Goal: Information Seeking & Learning: Find contact information

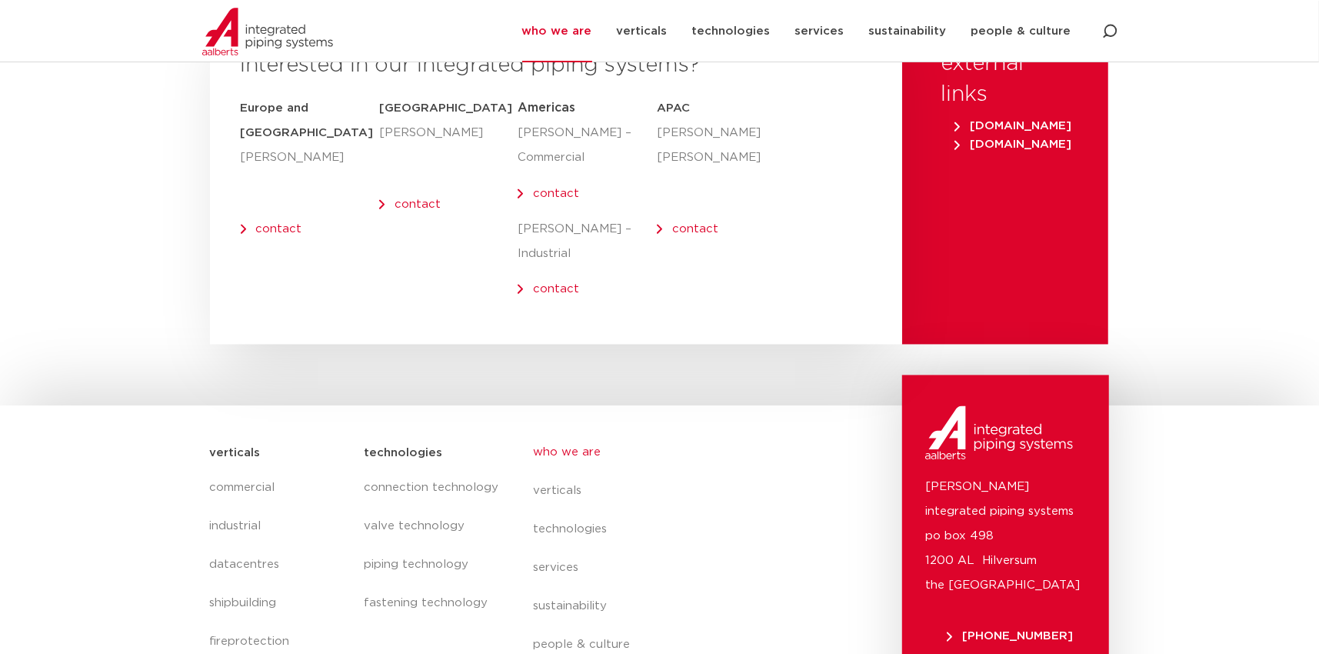
scroll to position [6379, 0]
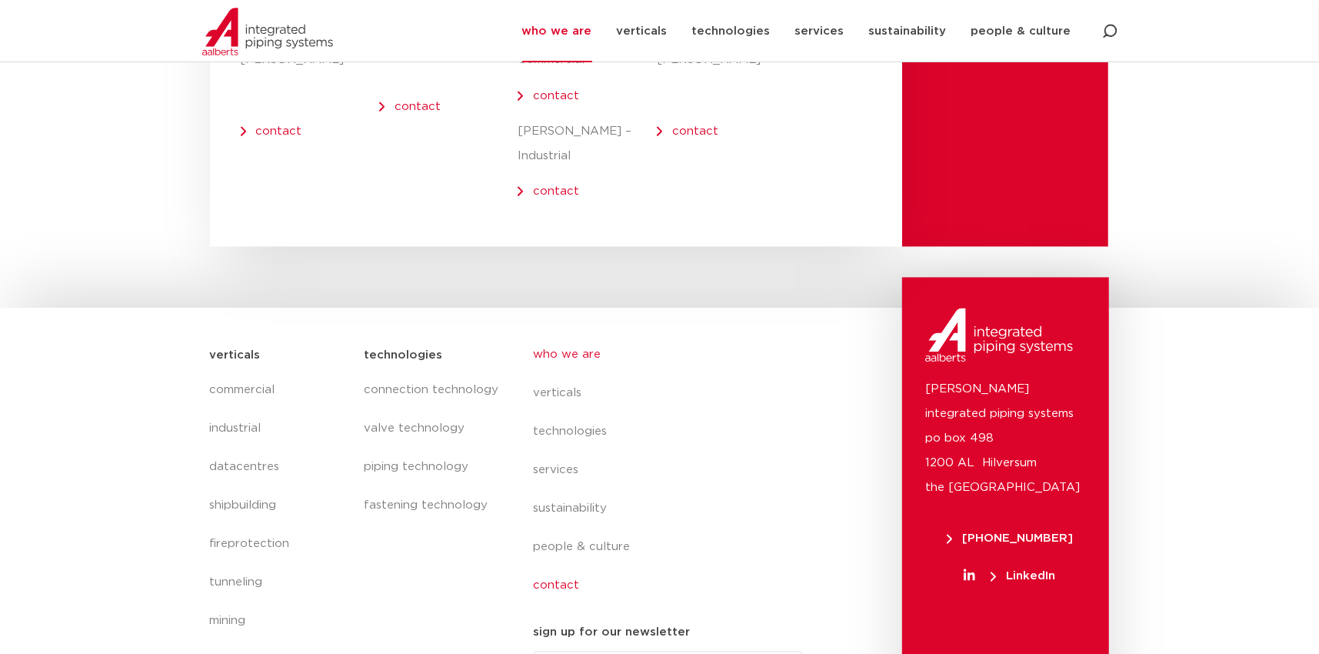
click at [572, 566] on link "contact" at bounding box center [675, 585] width 282 height 38
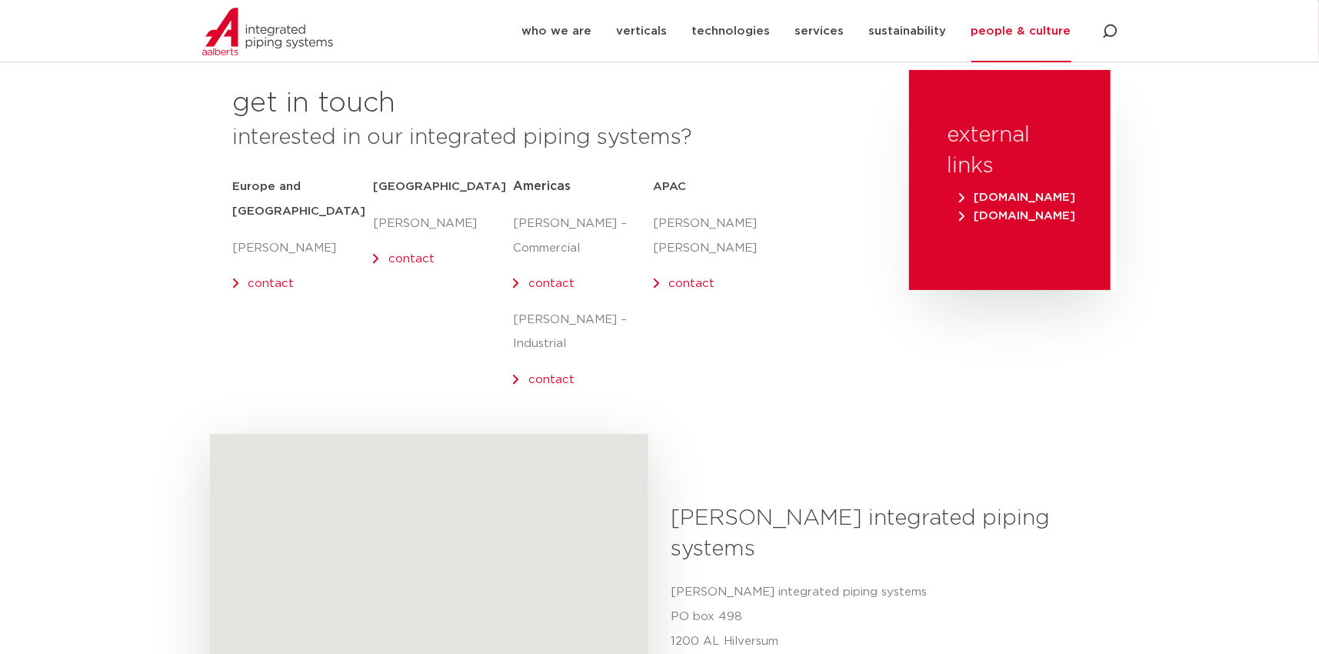
scroll to position [533, 0]
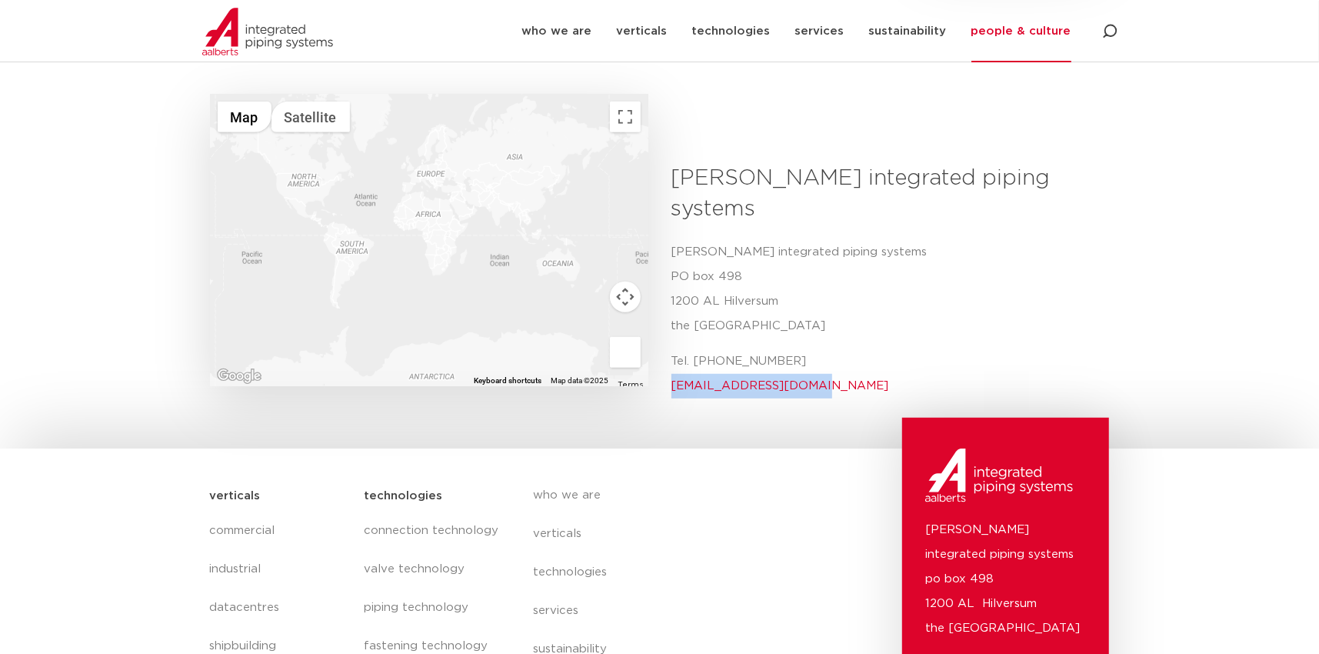
drag, startPoint x: 808, startPoint y: 335, endPoint x: 669, endPoint y: 328, distance: 139.4
click at [669, 328] on div "Aalberts integrated piping systems Aalberts integrated piping systems PO box 49…" at bounding box center [885, 286] width 450 height 247
copy link "info@aalberts-ips.com"
